Goal: Task Accomplishment & Management: Use online tool/utility

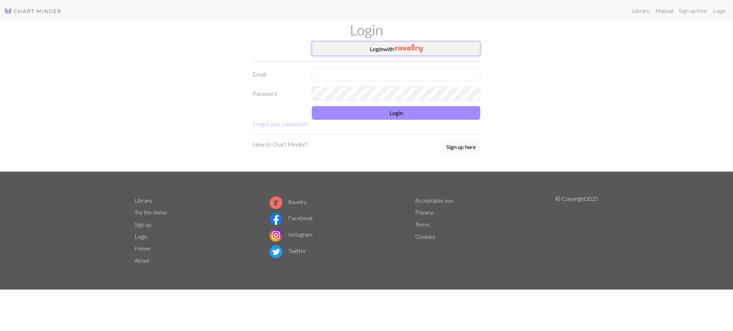
click at [392, 48] on button "Login with" at bounding box center [396, 48] width 168 height 14
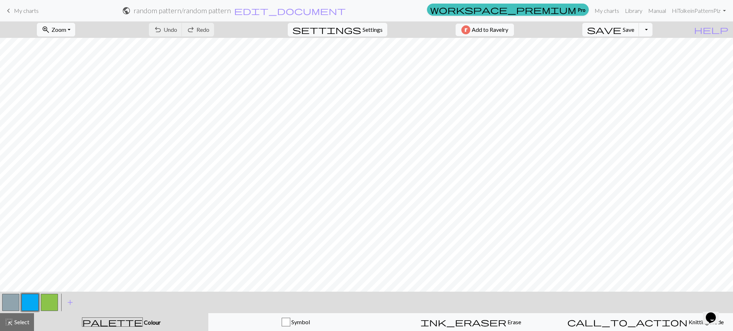
click at [23, 10] on span "My charts" at bounding box center [26, 10] width 25 height 7
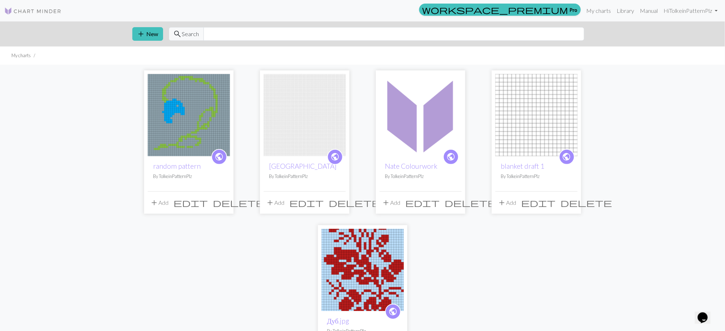
click at [415, 146] on img at bounding box center [421, 115] width 82 height 82
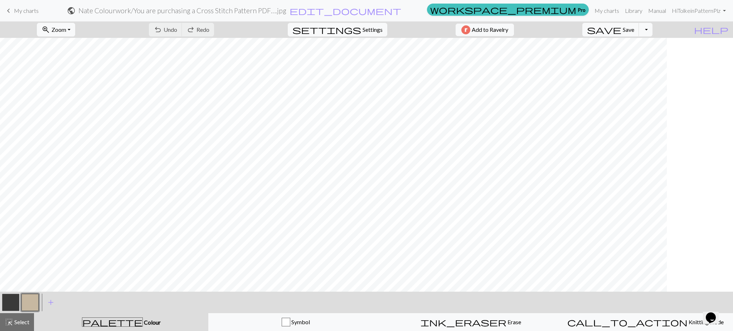
scroll to position [0, 98]
click at [14, 308] on button "button" at bounding box center [10, 302] width 17 height 17
click at [66, 32] on span "Zoom" at bounding box center [59, 29] width 15 height 7
click at [86, 88] on button "50%" at bounding box center [65, 85] width 57 height 11
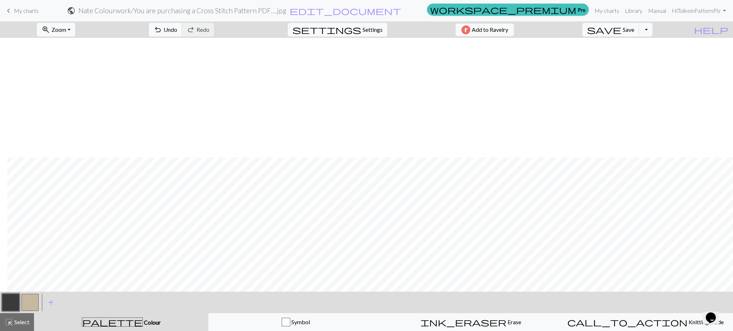
scroll to position [237, 7]
click at [31, 301] on button "button" at bounding box center [29, 302] width 17 height 17
click at [8, 306] on button "button" at bounding box center [10, 302] width 17 height 17
click at [177, 30] on span "Undo" at bounding box center [170, 29] width 14 height 7
click at [177, 29] on span "Undo" at bounding box center [170, 29] width 14 height 7
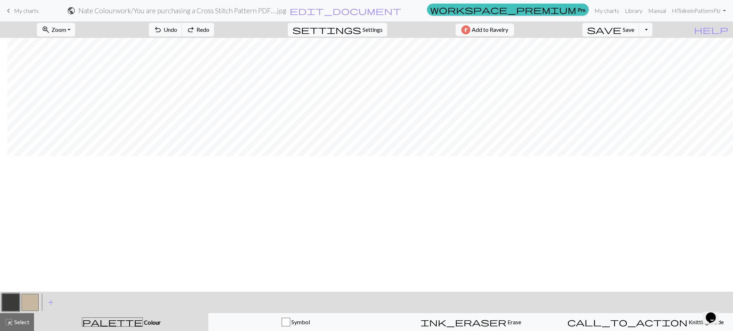
scroll to position [94, 7]
drag, startPoint x: 28, startPoint y: 299, endPoint x: 33, endPoint y: 300, distance: 5.1
click at [28, 299] on button "button" at bounding box center [29, 302] width 17 height 17
click at [177, 29] on span "Undo" at bounding box center [170, 29] width 14 height 7
click at [13, 297] on button "button" at bounding box center [10, 302] width 17 height 17
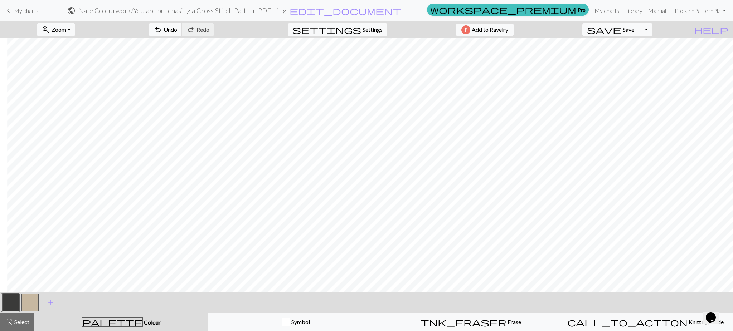
click at [27, 304] on button "button" at bounding box center [29, 302] width 17 height 17
click at [16, 295] on button "button" at bounding box center [10, 302] width 17 height 17
click at [32, 309] on button "button" at bounding box center [29, 302] width 17 height 17
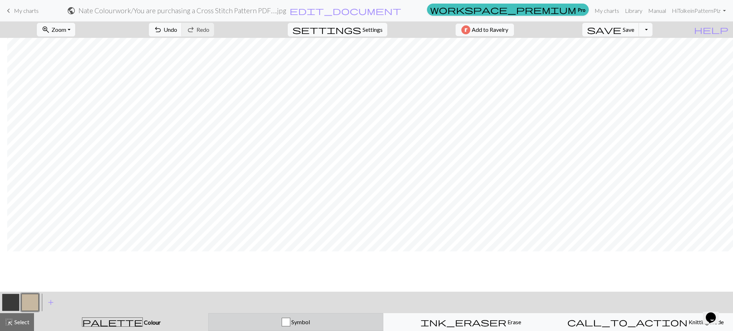
scroll to position [189, 7]
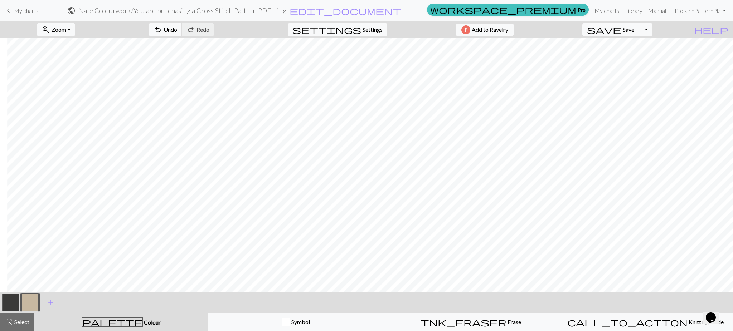
click at [9, 303] on button "button" at bounding box center [10, 302] width 17 height 17
drag, startPoint x: 33, startPoint y: 295, endPoint x: 31, endPoint y: 299, distance: 4.3
click at [32, 295] on button "button" at bounding box center [29, 302] width 17 height 17
click at [16, 303] on button "button" at bounding box center [10, 302] width 17 height 17
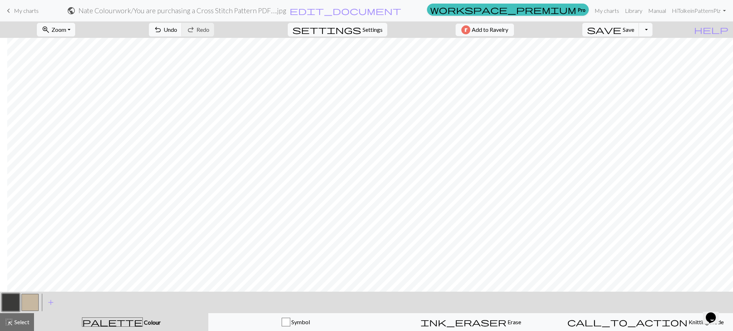
click at [27, 307] on button "button" at bounding box center [29, 302] width 17 height 17
click at [13, 302] on button "button" at bounding box center [10, 302] width 17 height 17
click at [33, 304] on button "button" at bounding box center [29, 302] width 17 height 17
click at [16, 305] on button "button" at bounding box center [10, 302] width 17 height 17
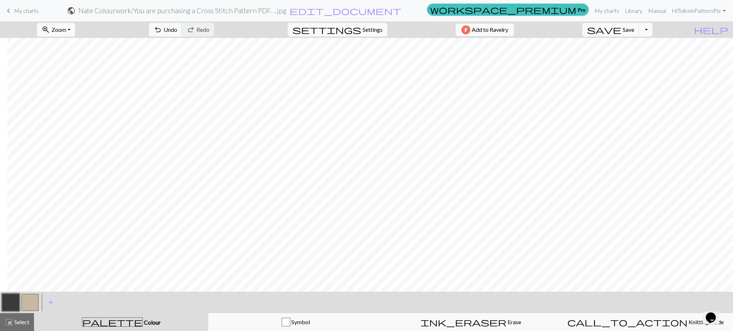
click at [31, 298] on button "button" at bounding box center [29, 302] width 17 height 17
click at [8, 302] on button "button" at bounding box center [10, 302] width 17 height 17
click at [31, 296] on button "button" at bounding box center [29, 302] width 17 height 17
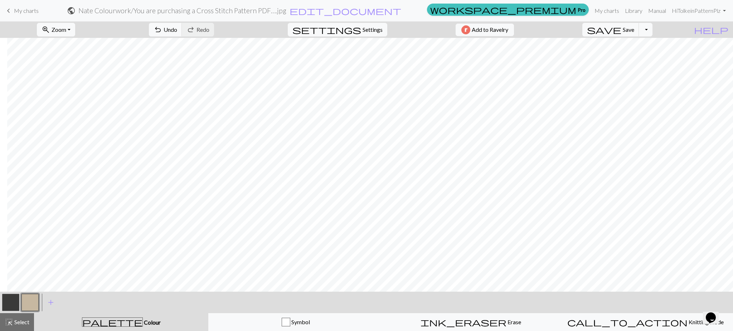
drag, startPoint x: 43, startPoint y: 305, endPoint x: 44, endPoint y: 319, distance: 14.0
click at [47, 314] on div "< > add Add a colour highlight_alt Select Select palette Colour Colour Symbol i…" at bounding box center [366, 311] width 733 height 39
drag, startPoint x: 8, startPoint y: 300, endPoint x: 21, endPoint y: 295, distance: 14.8
click at [17, 296] on button "button" at bounding box center [10, 302] width 17 height 17
click at [30, 300] on button "button" at bounding box center [29, 302] width 17 height 17
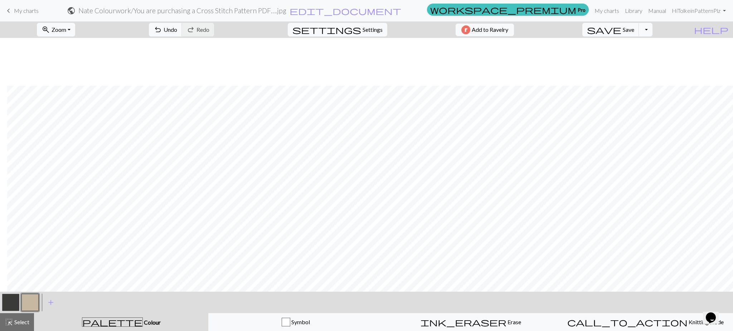
scroll to position [95, 7]
click at [3, 298] on button "button" at bounding box center [10, 302] width 17 height 17
click at [29, 305] on button "button" at bounding box center [29, 302] width 17 height 17
click at [11, 297] on button "button" at bounding box center [10, 302] width 17 height 17
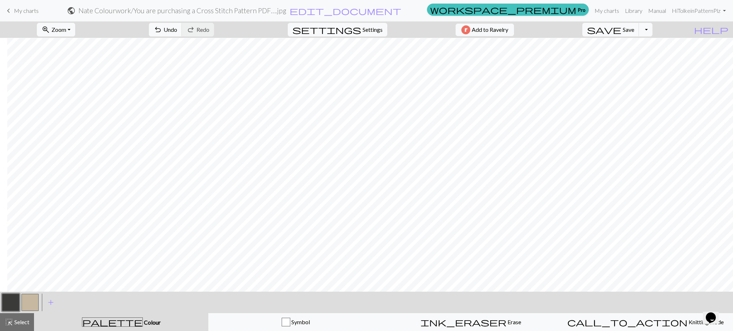
click at [29, 305] on button "button" at bounding box center [29, 302] width 17 height 17
click at [27, 296] on button "button" at bounding box center [29, 302] width 17 height 17
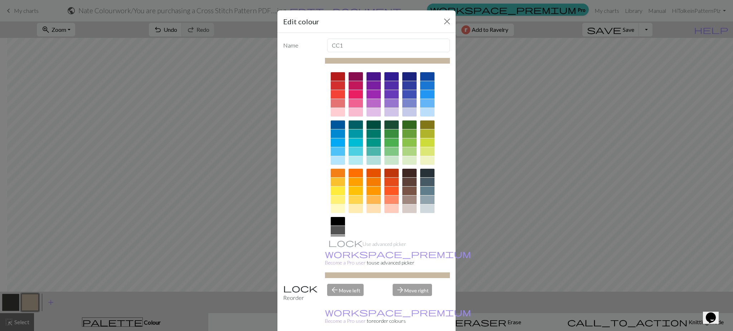
click at [11, 300] on div "Edit colour Name CC1 Use advanced picker workspace_premium Become a Pro user to…" at bounding box center [366, 165] width 733 height 331
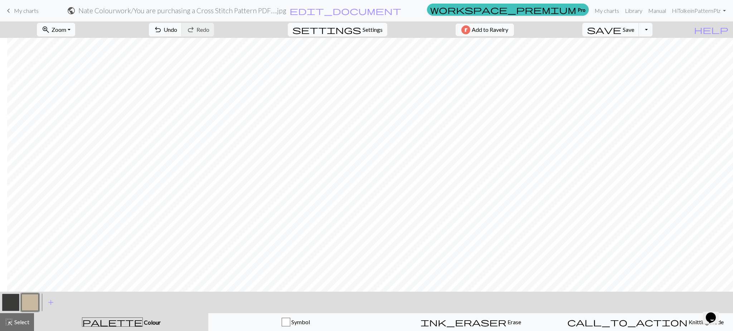
click at [14, 299] on button "button" at bounding box center [10, 302] width 17 height 17
click at [31, 299] on button "button" at bounding box center [29, 302] width 17 height 17
click at [8, 300] on button "button" at bounding box center [10, 302] width 17 height 17
click at [31, 299] on button "button" at bounding box center [29, 302] width 17 height 17
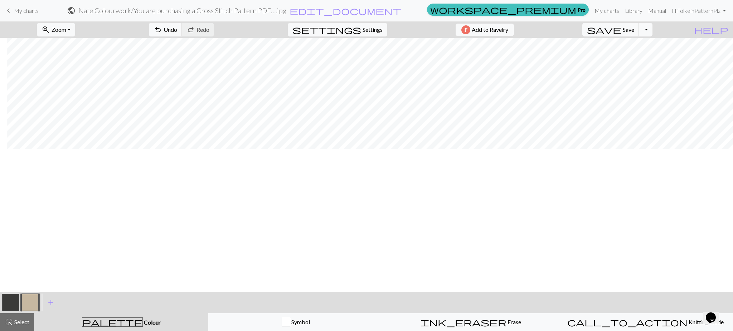
scroll to position [0, 7]
click at [14, 302] on button "button" at bounding box center [10, 302] width 17 height 17
click at [27, 300] on button "button" at bounding box center [29, 302] width 17 height 17
click at [162, 27] on span "undo" at bounding box center [157, 30] width 9 height 10
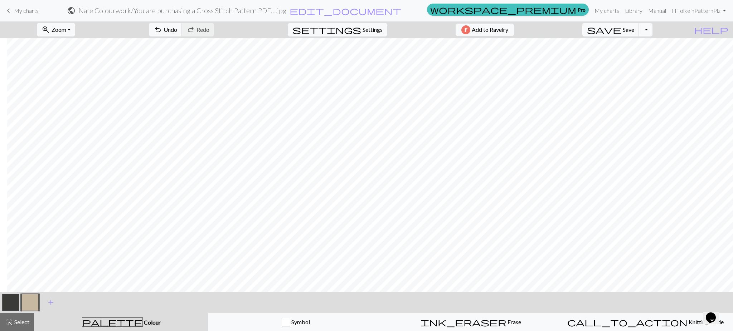
click at [12, 303] on button "button" at bounding box center [10, 302] width 17 height 17
click at [162, 25] on span "undo" at bounding box center [157, 30] width 9 height 10
click at [162, 26] on span "undo" at bounding box center [157, 30] width 9 height 10
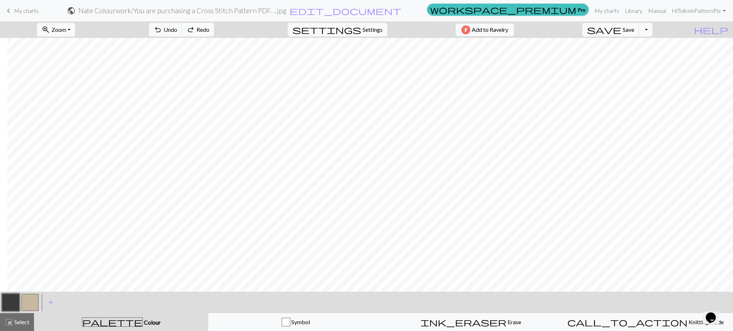
click at [209, 26] on span "Redo" at bounding box center [202, 29] width 13 height 7
click at [177, 28] on span "Undo" at bounding box center [170, 29] width 14 height 7
click at [209, 29] on span "Redo" at bounding box center [202, 29] width 13 height 7
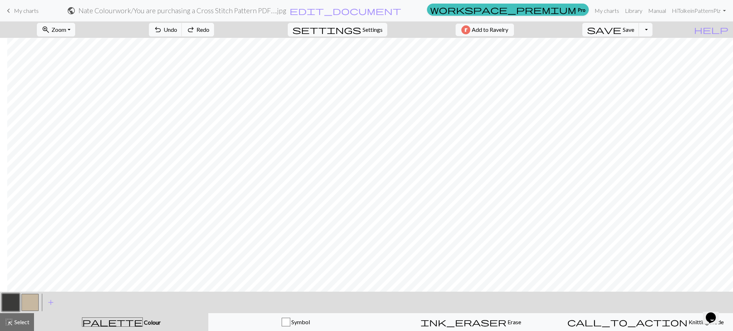
click at [209, 32] on span "Redo" at bounding box center [202, 29] width 13 height 7
click at [177, 31] on span "Undo" at bounding box center [170, 29] width 14 height 7
click at [26, 307] on button "button" at bounding box center [29, 302] width 17 height 17
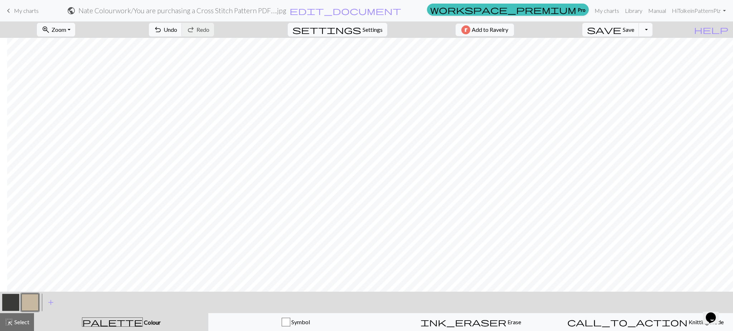
click at [10, 296] on button "button" at bounding box center [10, 302] width 17 height 17
click at [30, 298] on button "button" at bounding box center [29, 302] width 17 height 17
click at [177, 29] on span "Undo" at bounding box center [170, 29] width 14 height 7
click at [177, 28] on span "Undo" at bounding box center [170, 29] width 14 height 7
click at [177, 27] on span "Undo" at bounding box center [170, 29] width 14 height 7
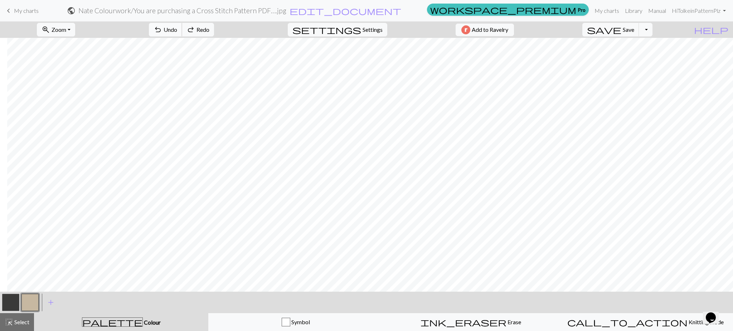
click at [177, 26] on span "Undo" at bounding box center [170, 29] width 14 height 7
click at [209, 28] on span "Redo" at bounding box center [202, 29] width 13 height 7
click at [177, 31] on span "Undo" at bounding box center [170, 29] width 14 height 7
click at [195, 33] on span "redo" at bounding box center [190, 30] width 9 height 10
click at [10, 300] on button "button" at bounding box center [10, 302] width 17 height 17
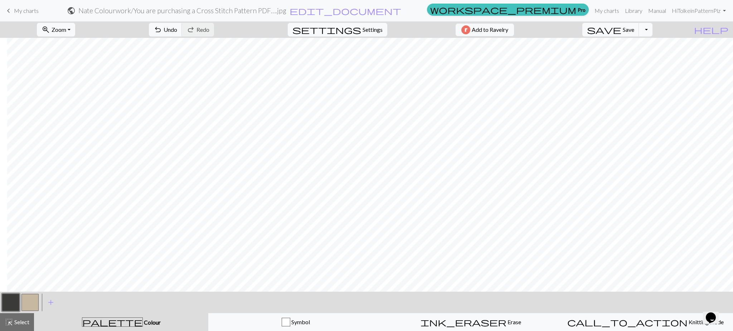
click at [31, 302] on button "button" at bounding box center [29, 302] width 17 height 17
click at [177, 31] on span "Undo" at bounding box center [170, 29] width 14 height 7
drag, startPoint x: 9, startPoint y: 300, endPoint x: 67, endPoint y: 287, distance: 59.2
click at [9, 299] on button "button" at bounding box center [10, 302] width 17 height 17
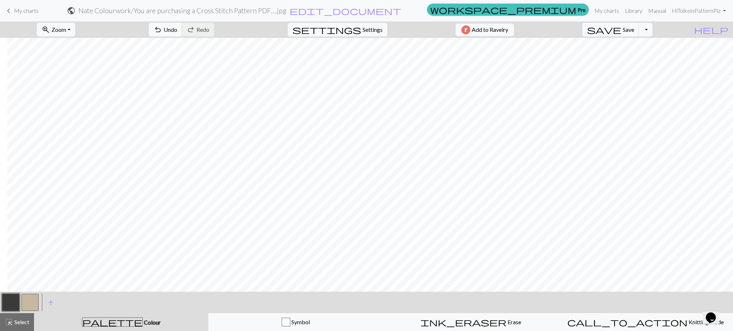
click at [35, 303] on button "button" at bounding box center [29, 302] width 17 height 17
click at [11, 305] on button "button" at bounding box center [10, 302] width 17 height 17
click at [26, 298] on button "button" at bounding box center [29, 302] width 17 height 17
click at [18, 300] on button "button" at bounding box center [10, 302] width 17 height 17
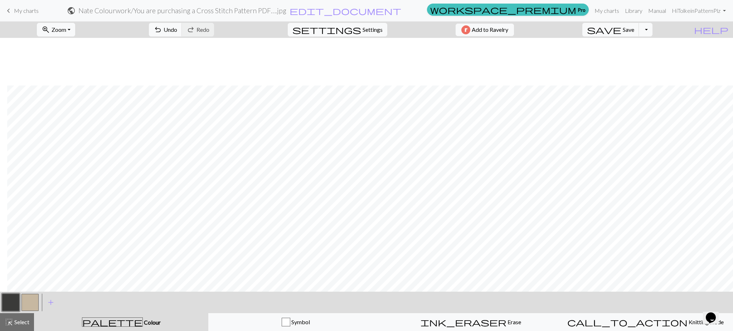
scroll to position [191, 7]
click at [28, 306] on button "button" at bounding box center [29, 302] width 17 height 17
drag, startPoint x: 6, startPoint y: 293, endPoint x: 12, endPoint y: 292, distance: 5.4
click at [11, 294] on div "< >" at bounding box center [20, 302] width 39 height 21
click at [13, 297] on button "button" at bounding box center [10, 302] width 17 height 17
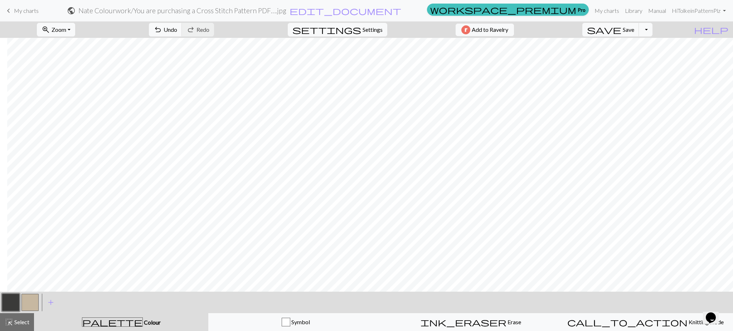
click at [33, 303] on button "button" at bounding box center [29, 302] width 17 height 17
click at [14, 300] on button "button" at bounding box center [10, 302] width 17 height 17
click at [31, 297] on button "button" at bounding box center [29, 302] width 17 height 17
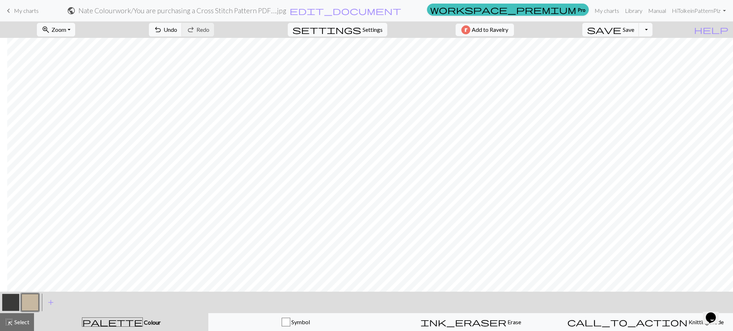
click at [9, 302] on button "button" at bounding box center [10, 302] width 17 height 17
click at [30, 295] on button "button" at bounding box center [29, 302] width 17 height 17
click at [13, 302] on button "button" at bounding box center [10, 302] width 17 height 17
click at [480, 27] on span "Save" at bounding box center [627, 29] width 11 height 7
click at [480, 31] on button "Toggle Dropdown" at bounding box center [646, 30] width 14 height 14
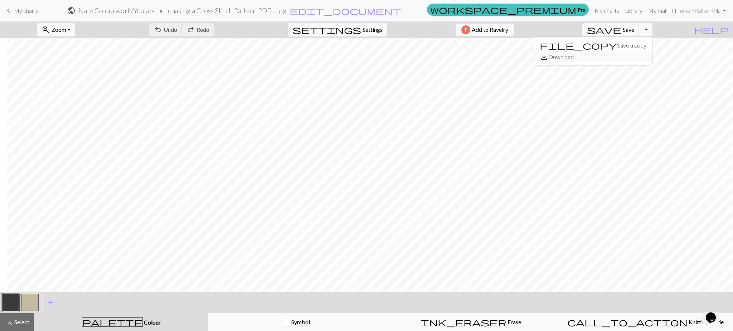
click at [480, 59] on button "save_alt Download" at bounding box center [593, 56] width 118 height 11
click at [368, 33] on span "Settings" at bounding box center [372, 29] width 20 height 9
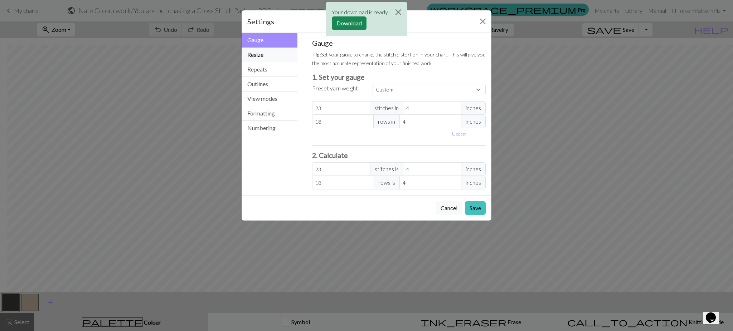
click at [265, 59] on button "Resize" at bounding box center [269, 55] width 56 height 15
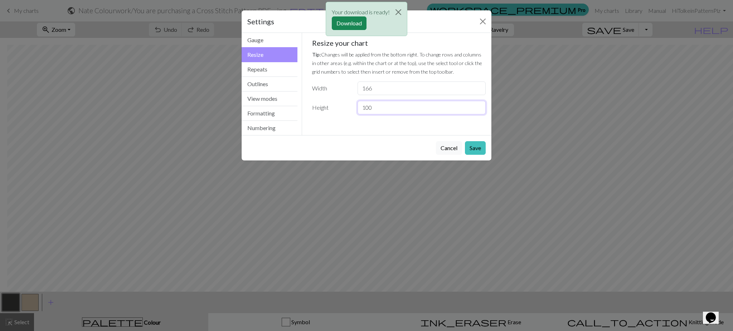
drag, startPoint x: 393, startPoint y: 107, endPoint x: 370, endPoint y: 108, distance: 22.9
click at [370, 108] on input "100" at bounding box center [421, 108] width 128 height 14
type input "102"
click at [476, 145] on button "Save" at bounding box center [475, 148] width 21 height 14
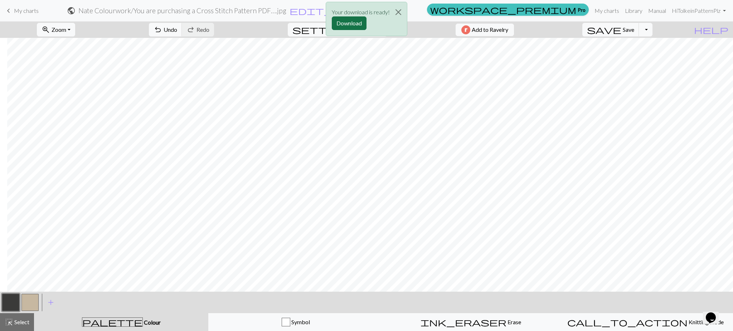
click at [362, 25] on button "Download" at bounding box center [349, 23] width 35 height 14
click at [25, 302] on button "button" at bounding box center [29, 302] width 17 height 17
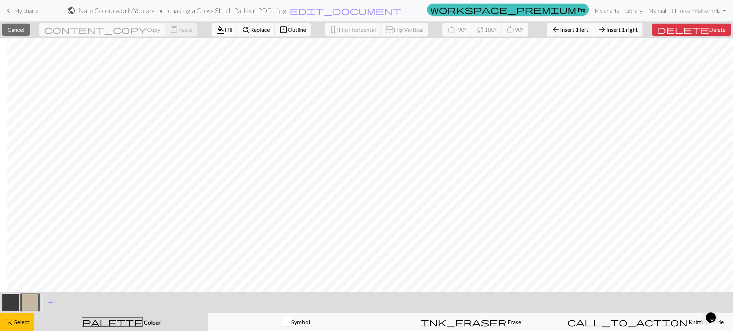
click at [27, 298] on button "button" at bounding box center [29, 302] width 17 height 17
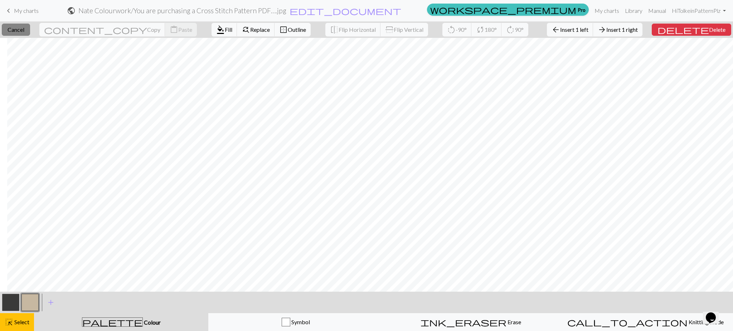
click at [24, 25] on button "close Cancel" at bounding box center [16, 30] width 28 height 12
click at [24, 28] on span "Cancel" at bounding box center [16, 29] width 17 height 7
click at [24, 30] on span "Cancel" at bounding box center [16, 29] width 17 height 7
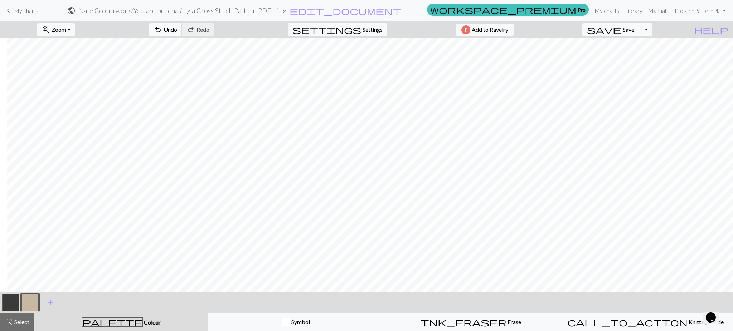
click at [37, 308] on button "button" at bounding box center [29, 302] width 17 height 17
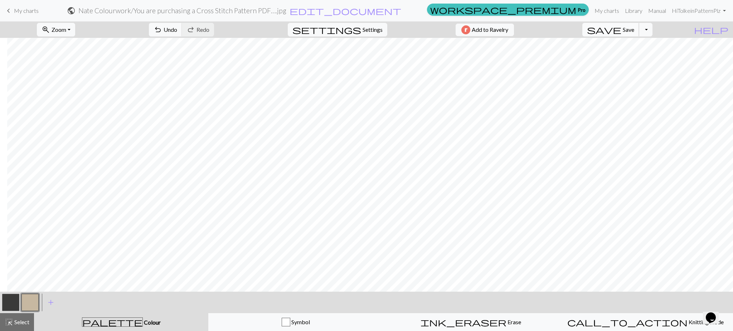
click at [480, 32] on span "save" at bounding box center [604, 30] width 34 height 10
click at [480, 28] on span "Save" at bounding box center [627, 29] width 11 height 7
click at [369, 29] on span "Settings" at bounding box center [372, 29] width 20 height 9
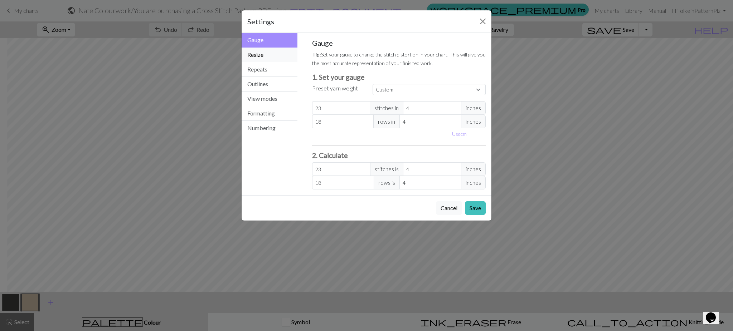
click at [265, 57] on button "Resize" at bounding box center [269, 55] width 56 height 15
